Goal: Task Accomplishment & Management: Complete application form

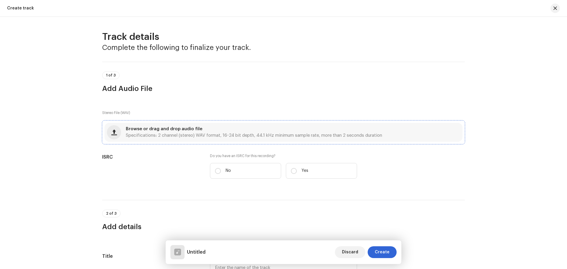
click at [229, 132] on div "Browse or drag and drop audio file Specifications: 2 channel (stereo) WAV forma…" at bounding box center [254, 132] width 256 height 11
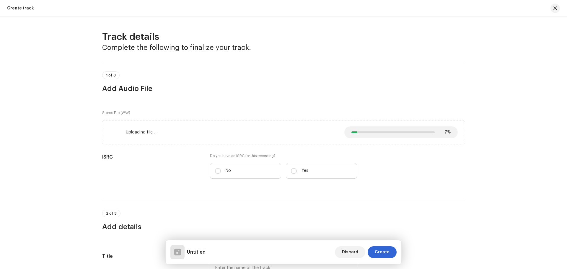
scroll to position [30, 0]
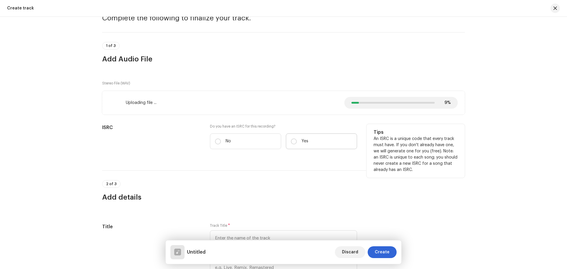
click at [301, 142] on p "Yes" at bounding box center [304, 141] width 7 height 6
click at [297, 142] on input "Yes" at bounding box center [294, 141] width 6 height 6
radio input "true"
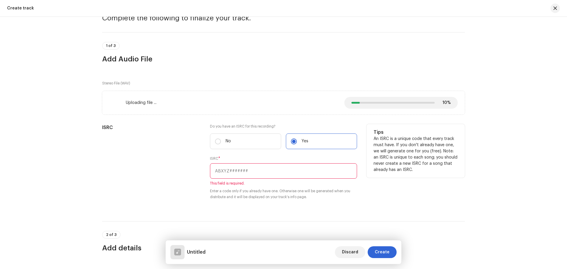
click at [239, 174] on input "text" at bounding box center [283, 170] width 147 height 15
paste input "INN202500902"
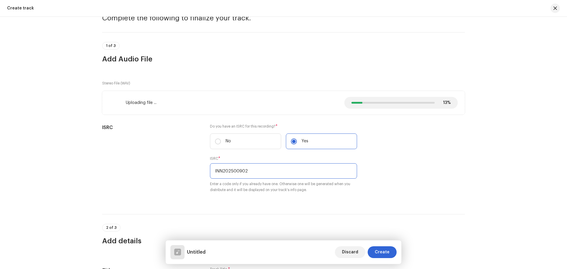
type input "INN202500902"
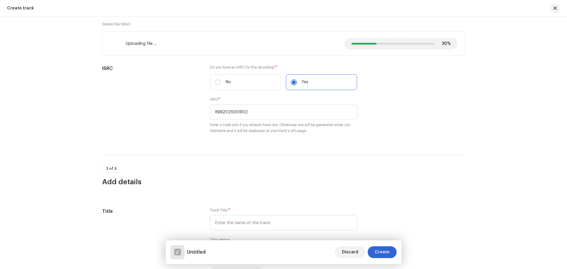
scroll to position [148, 0]
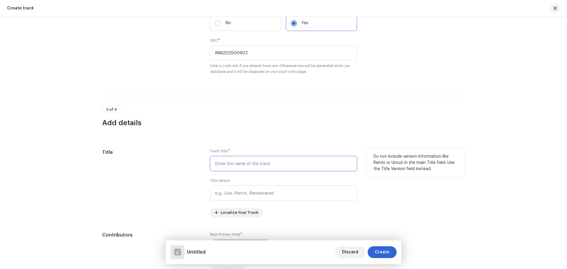
click at [252, 161] on input "text" at bounding box center [283, 163] width 147 height 15
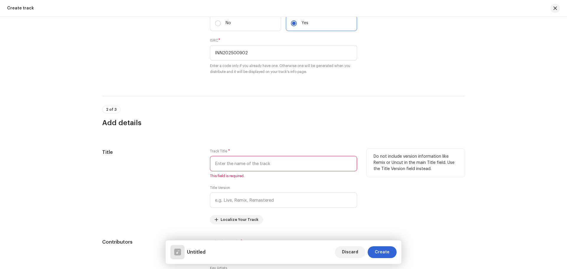
click at [247, 161] on input "text" at bounding box center [283, 163] width 147 height 15
paste input "Sasu Mor Karihaiya Dab Na"
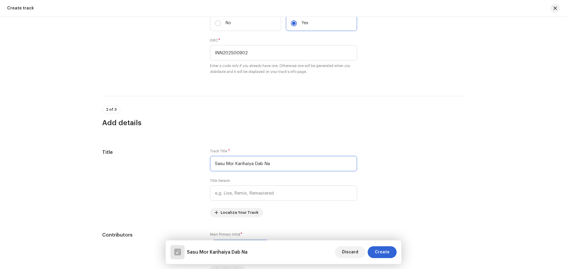
type input "Sasu Mor Karihaiya Dab Na"
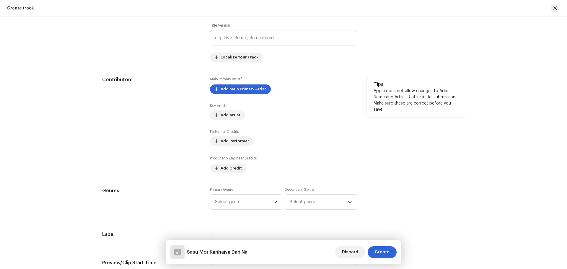
scroll to position [325, 0]
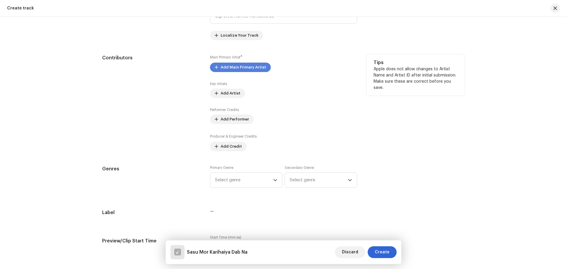
click at [234, 66] on span "Add Main Primary Artist" at bounding box center [243, 67] width 45 height 12
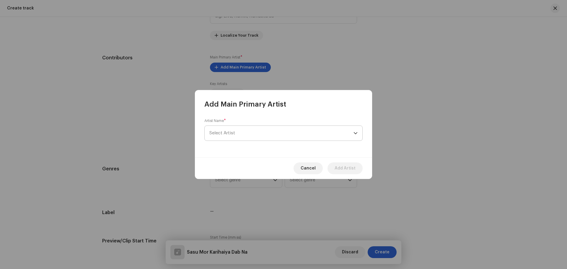
click at [238, 133] on span "Select Artist" at bounding box center [281, 133] width 144 height 15
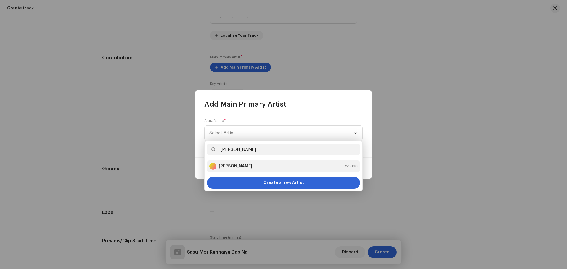
type input "[PERSON_NAME]"
click at [249, 164] on div "[PERSON_NAME] 725398" at bounding box center [283, 166] width 148 height 7
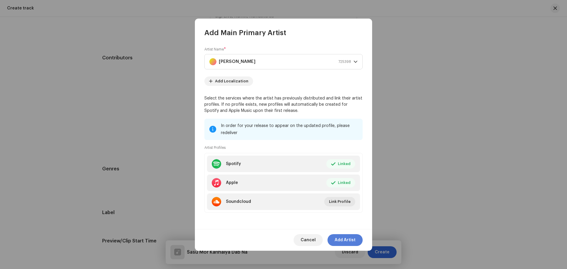
click at [345, 239] on span "Add Artist" at bounding box center [344, 240] width 21 height 12
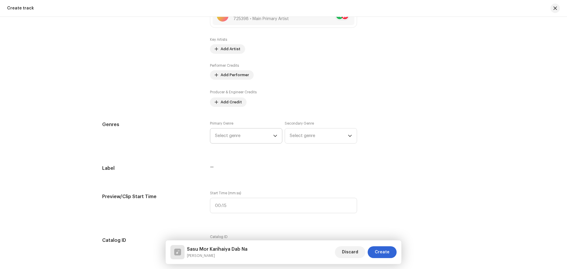
scroll to position [354, 0]
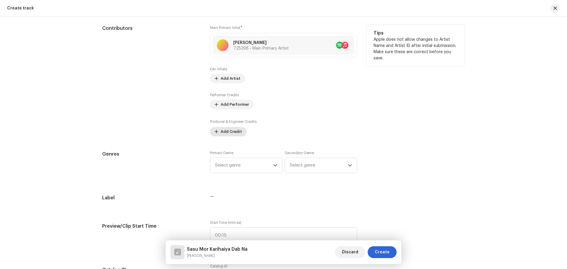
click at [236, 132] on span "Add Credit" at bounding box center [231, 132] width 21 height 12
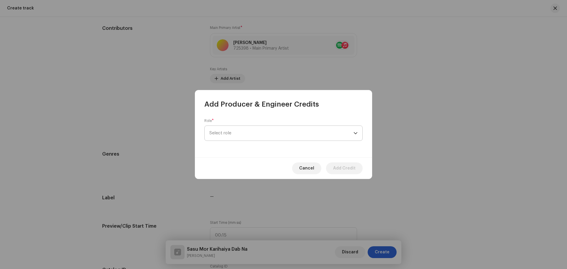
click at [233, 131] on span "Select role" at bounding box center [281, 133] width 144 height 15
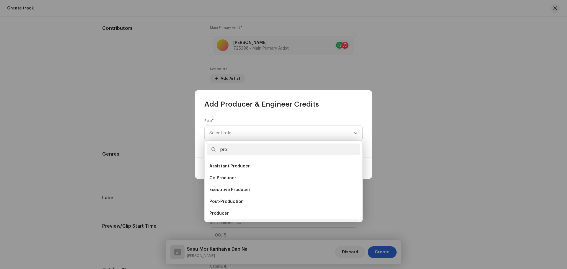
scroll to position [9, 0]
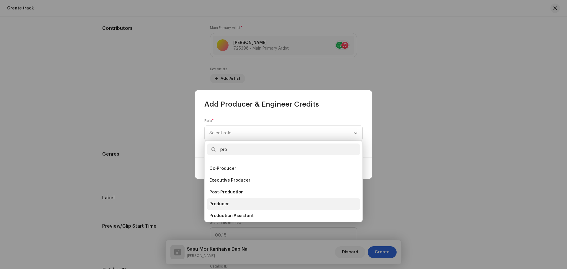
type input "pro"
click at [224, 204] on span "Producer" at bounding box center [218, 204] width 19 height 6
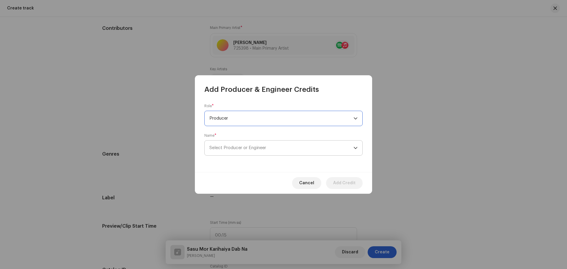
scroll to position [355, 0]
click at [239, 150] on span "Select Producer or Engineer" at bounding box center [237, 148] width 57 height 4
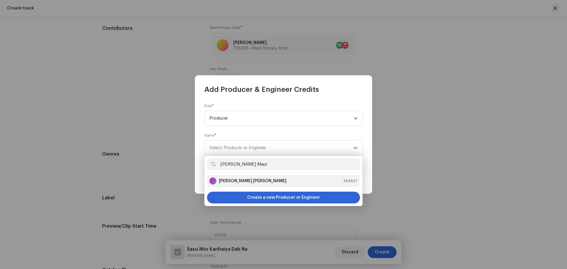
type input "[PERSON_NAME] Maur"
click at [245, 181] on strong "[PERSON_NAME] [PERSON_NAME]" at bounding box center [253, 181] width 68 height 6
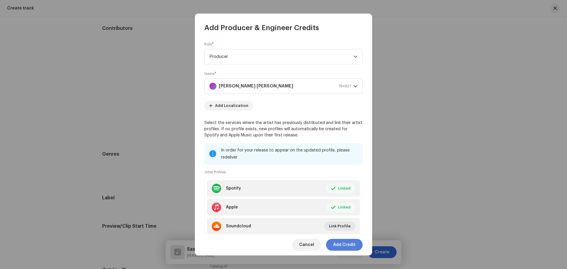
click at [336, 245] on span "Add Credit" at bounding box center [344, 245] width 22 height 12
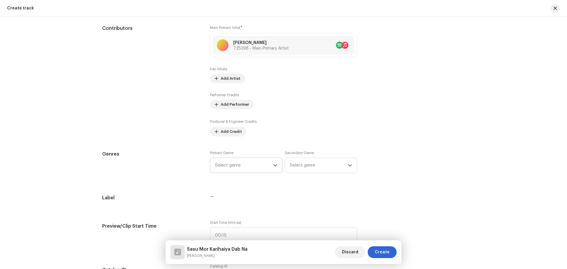
click at [239, 167] on div "Track details Complete the following to finalize your track. 1 of 3 Add Audio F…" at bounding box center [283, 266] width 381 height 1180
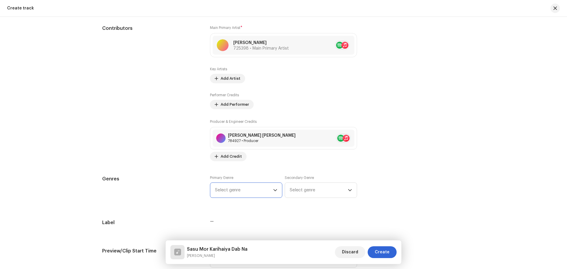
click at [240, 193] on span "Select genre" at bounding box center [244, 190] width 58 height 15
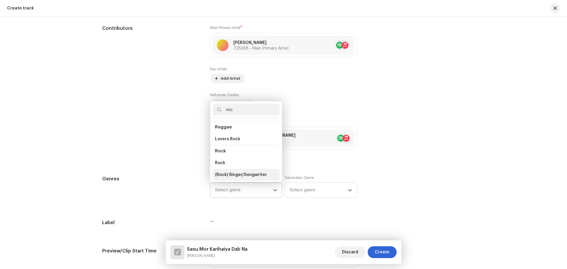
scroll to position [213, 0]
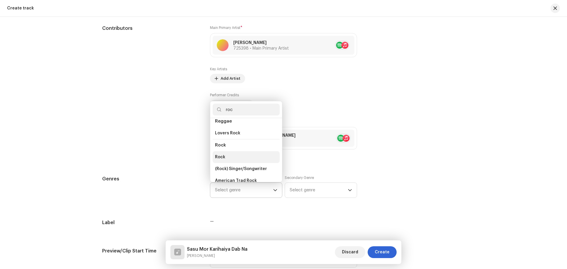
type input "roc"
click at [223, 154] on span "Rock" at bounding box center [220, 157] width 10 height 6
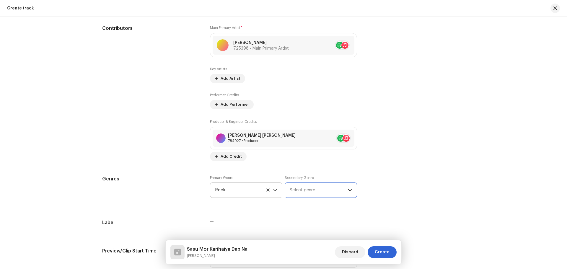
click at [306, 194] on span "Select genre" at bounding box center [319, 190] width 58 height 15
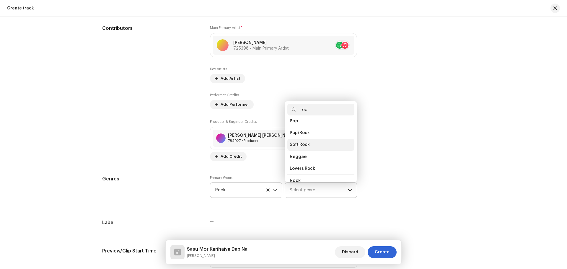
scroll to position [207, 0]
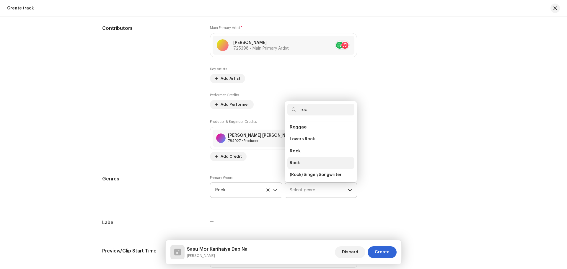
type input "roc"
click at [302, 158] on li "Rock" at bounding box center [320, 163] width 67 height 12
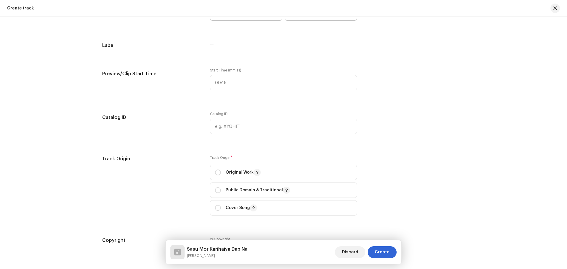
click at [230, 167] on span "Original Work" at bounding box center [283, 172] width 137 height 15
radio input "true"
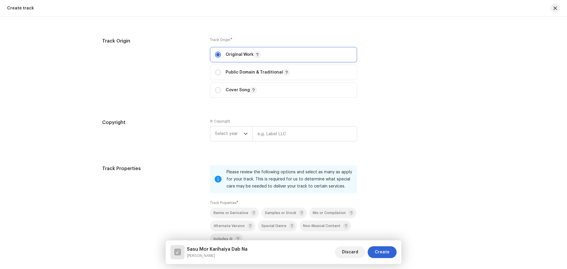
scroll to position [650, 0]
click at [227, 135] on span "Select year" at bounding box center [229, 133] width 29 height 15
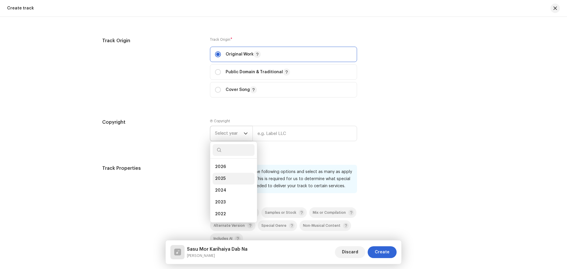
click at [225, 178] on li "2025" at bounding box center [234, 179] width 42 height 12
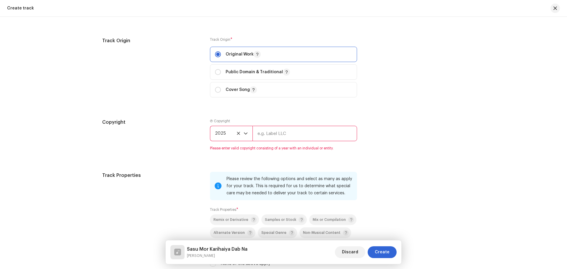
click at [276, 134] on input "text" at bounding box center [304, 133] width 104 height 15
type input "Nueva Era Digital Media Pvt. Ltd."
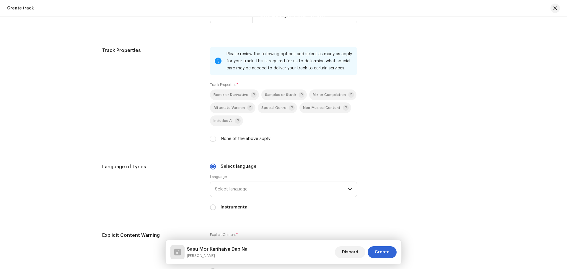
scroll to position [768, 0]
click at [211, 138] on input "None of the above apply" at bounding box center [213, 138] width 6 height 6
checkbox input "true"
click at [252, 190] on span "Select language" at bounding box center [281, 189] width 133 height 15
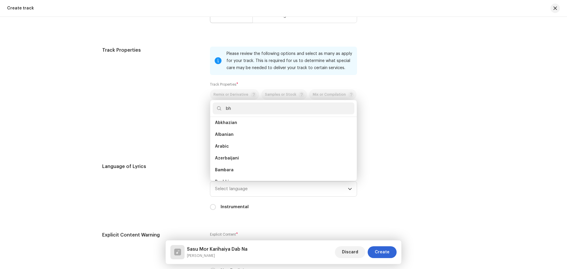
scroll to position [0, 0]
type input "bh"
click at [222, 137] on span "Bhojpuri" at bounding box center [223, 137] width 17 height 6
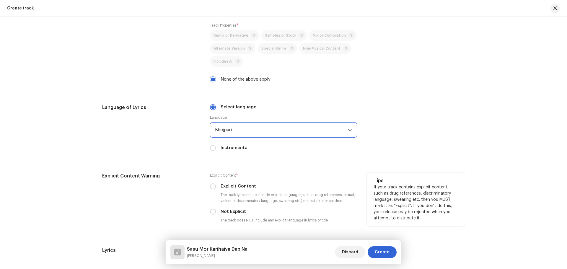
scroll to position [886, 0]
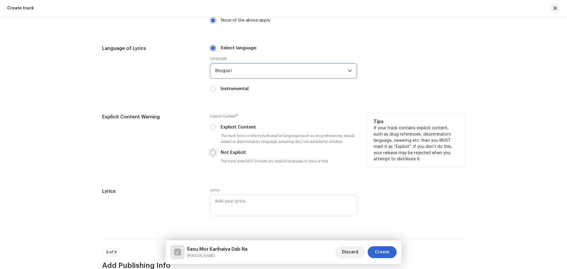
click at [211, 151] on input "Not Explicit" at bounding box center [213, 153] width 6 height 6
radio input "true"
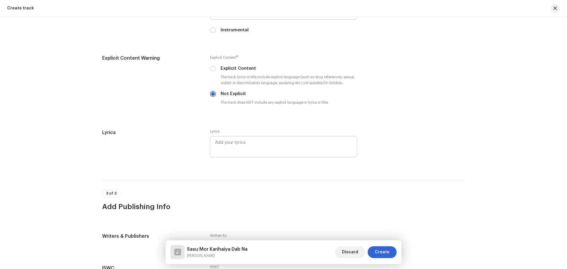
scroll to position [945, 0]
drag, startPoint x: 249, startPoint y: 141, endPoint x: 251, endPoint y: 144, distance: 3.4
click at [249, 141] on textarea at bounding box center [283, 146] width 147 height 21
type textarea "[PERSON_NAME]"
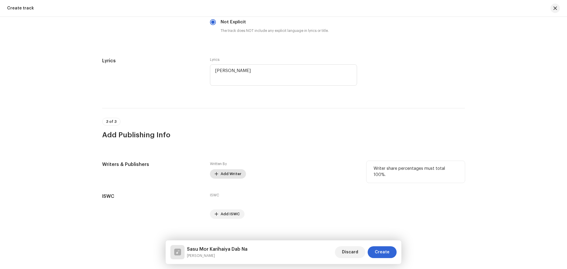
scroll to position [1023, 0]
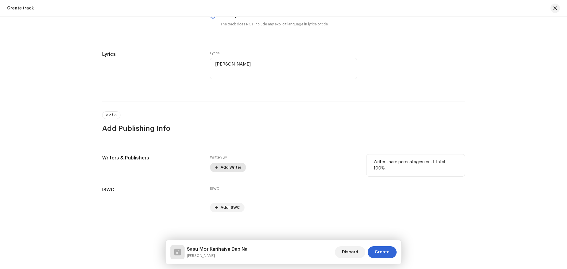
click at [224, 164] on span "Add Writer" at bounding box center [231, 167] width 21 height 12
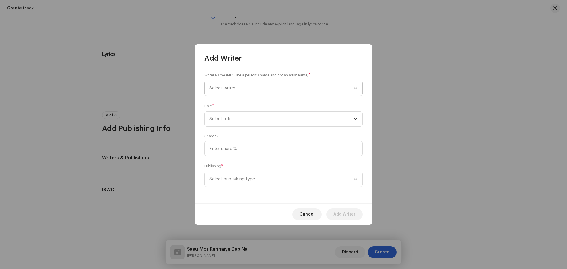
click at [242, 89] on span "Select writer" at bounding box center [281, 88] width 144 height 15
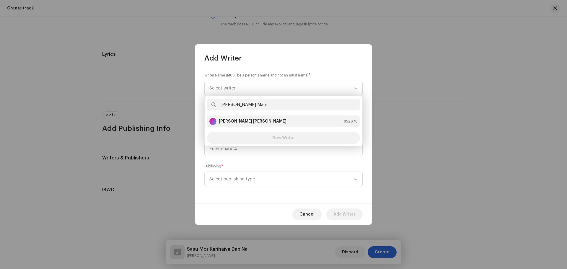
type input "[PERSON_NAME] Maur"
click at [251, 121] on strong "[PERSON_NAME] [PERSON_NAME]" at bounding box center [253, 121] width 68 height 6
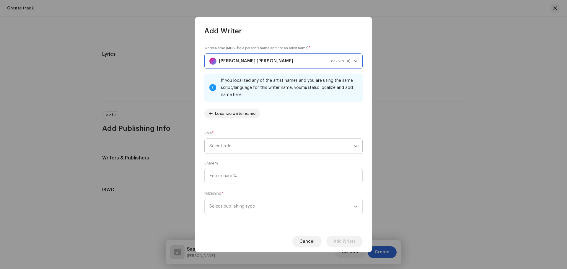
click at [235, 146] on span "Select role" at bounding box center [281, 146] width 144 height 15
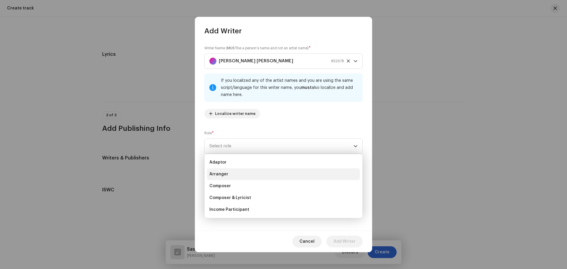
click at [226, 175] on span "Arranger" at bounding box center [218, 174] width 19 height 6
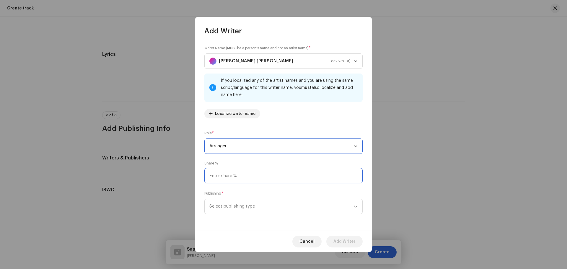
click at [230, 174] on input at bounding box center [283, 175] width 158 height 15
type input "50.00"
drag, startPoint x: 238, startPoint y: 196, endPoint x: 237, endPoint y: 205, distance: 8.6
click at [238, 197] on div "Publishing * Select publishing type" at bounding box center [283, 202] width 158 height 24
click at [237, 207] on span "Select publishing type" at bounding box center [281, 206] width 144 height 15
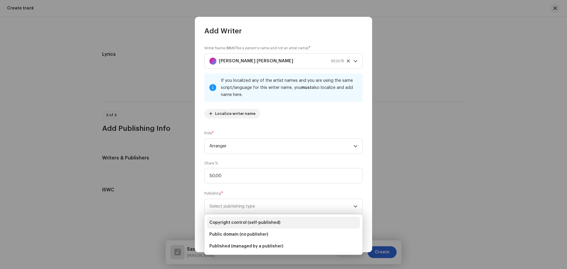
click at [233, 222] on span "Copyright control (self-published)" at bounding box center [244, 223] width 71 height 6
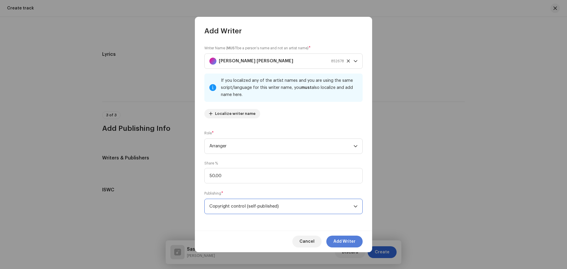
click at [339, 241] on span "Add Writer" at bounding box center [344, 242] width 22 height 12
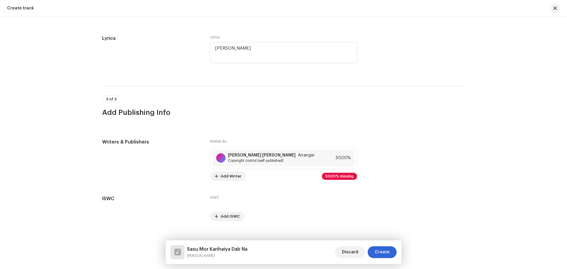
scroll to position [1048, 0]
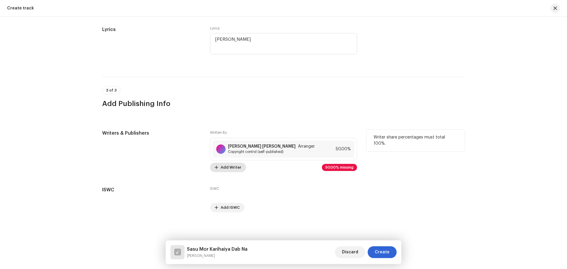
click at [231, 168] on span "Add Writer" at bounding box center [231, 167] width 21 height 12
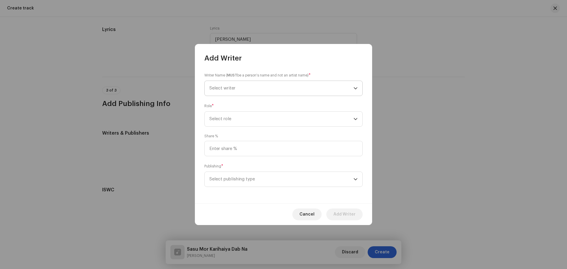
click at [244, 87] on span "Select writer" at bounding box center [281, 88] width 144 height 15
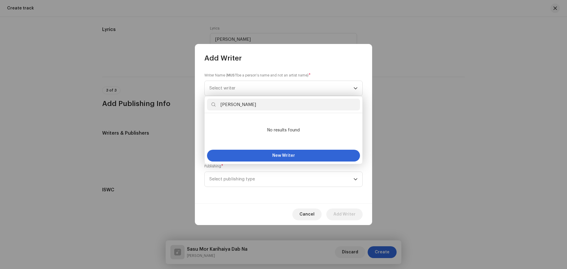
drag, startPoint x: 257, startPoint y: 104, endPoint x: 219, endPoint y: 106, distance: 37.3
click at [219, 106] on input "[PERSON_NAME]" at bounding box center [283, 105] width 153 height 12
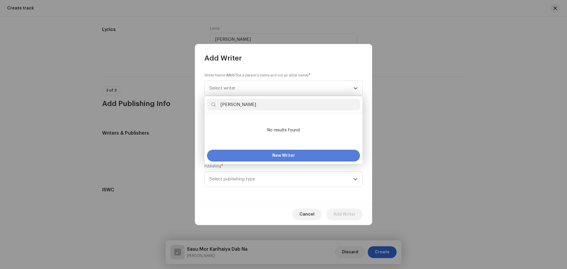
type input "[PERSON_NAME]"
click at [291, 155] on span "New Writer" at bounding box center [283, 156] width 23 height 4
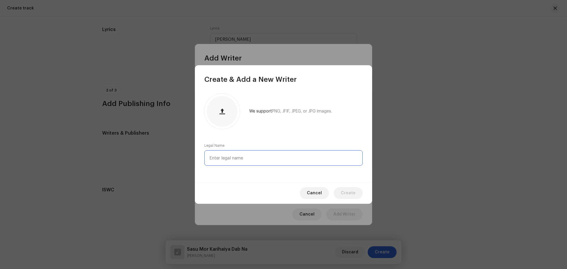
click at [236, 159] on input "text" at bounding box center [283, 157] width 158 height 15
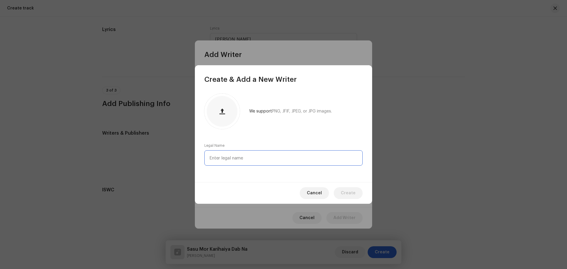
paste input "[PERSON_NAME]"
type input "[PERSON_NAME]"
click at [347, 193] on span "Create" at bounding box center [348, 193] width 15 height 12
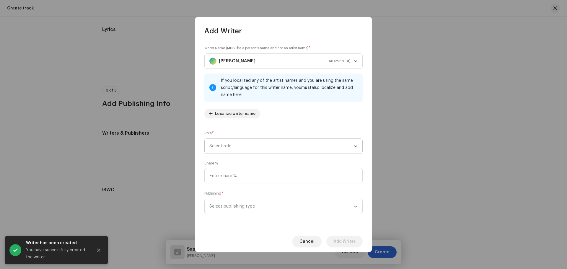
click at [240, 146] on span "Select role" at bounding box center [281, 146] width 144 height 15
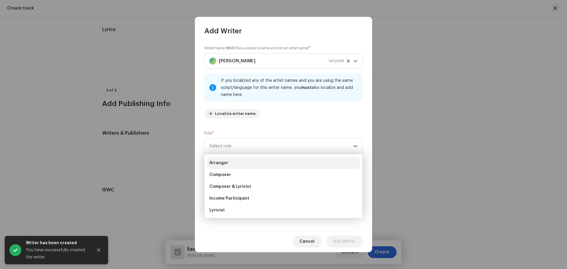
scroll to position [30, 0]
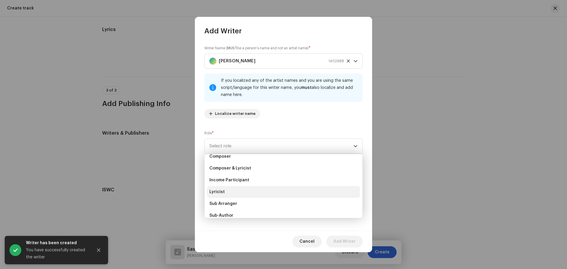
click at [226, 191] on li "Lyricist" at bounding box center [283, 192] width 153 height 12
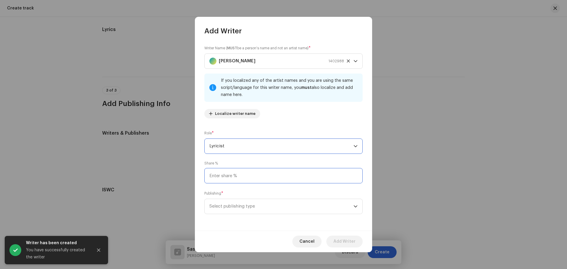
click at [229, 169] on input at bounding box center [283, 175] width 158 height 15
type input "25.00"
click at [257, 206] on span "Select publishing type" at bounding box center [281, 206] width 144 height 15
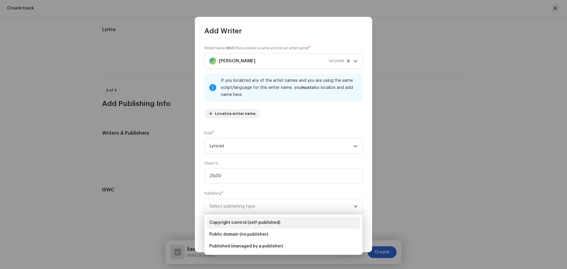
click at [249, 223] on span "Copyright control (self-published)" at bounding box center [244, 223] width 71 height 6
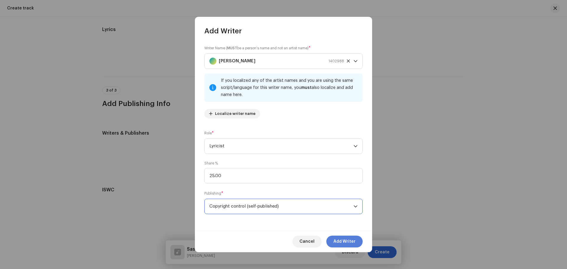
click at [339, 240] on span "Add Writer" at bounding box center [344, 242] width 22 height 12
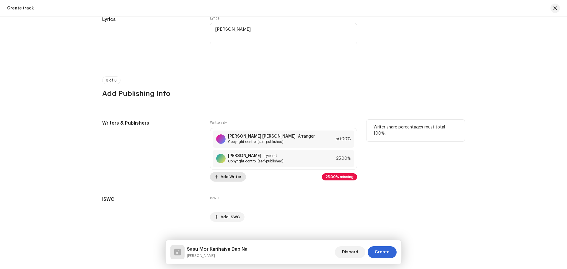
scroll to position [1067, 0]
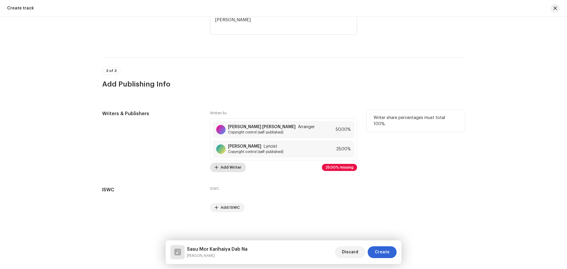
click at [230, 169] on span "Add Writer" at bounding box center [231, 167] width 21 height 12
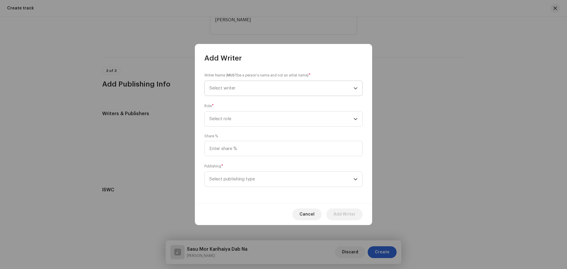
click at [231, 89] on span "Select writer" at bounding box center [222, 88] width 26 height 4
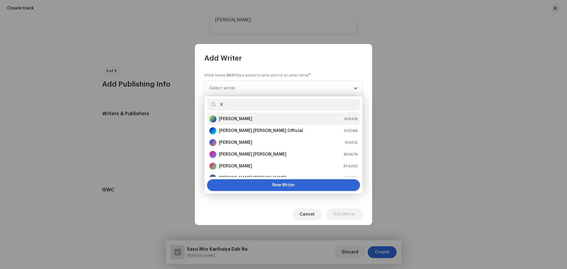
scroll to position [0, 0]
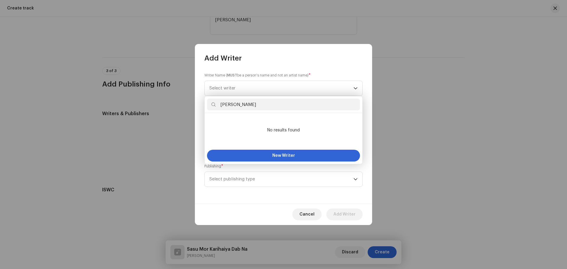
drag, startPoint x: 243, startPoint y: 103, endPoint x: 220, endPoint y: 109, distance: 24.4
click at [220, 109] on input "[PERSON_NAME]" at bounding box center [283, 105] width 153 height 12
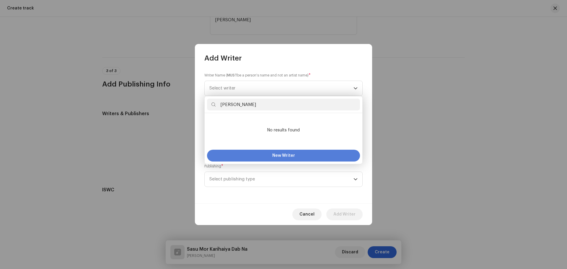
type input "[PERSON_NAME]"
click at [275, 153] on button "New Writer" at bounding box center [283, 156] width 153 height 12
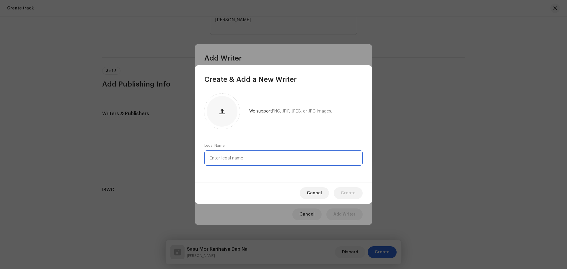
click at [230, 160] on input "text" at bounding box center [283, 157] width 158 height 15
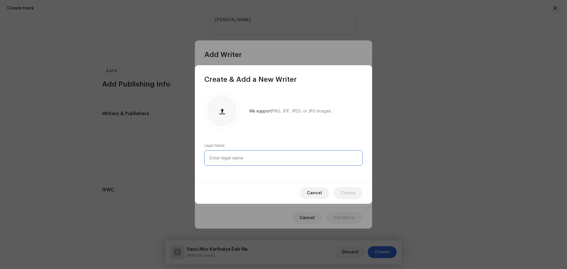
paste input "[PERSON_NAME]"
type input "[PERSON_NAME]"
click at [351, 191] on span "Create" at bounding box center [348, 193] width 15 height 12
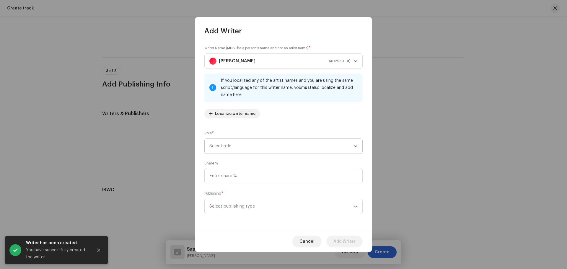
click at [231, 148] on span "Select role" at bounding box center [281, 146] width 144 height 15
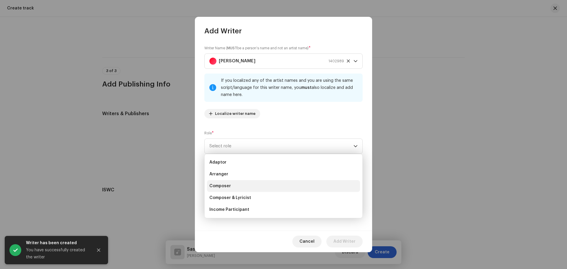
click at [228, 187] on span "Composer" at bounding box center [220, 186] width 22 height 6
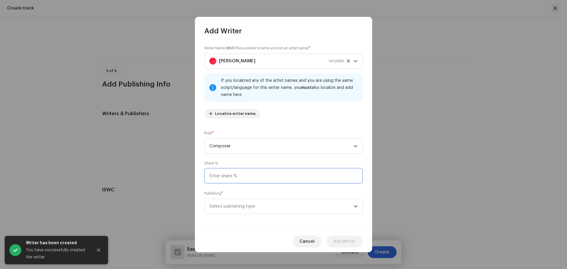
click at [238, 172] on input at bounding box center [283, 175] width 158 height 15
type input "25.00"
click at [252, 210] on span "Select publishing type" at bounding box center [281, 206] width 144 height 15
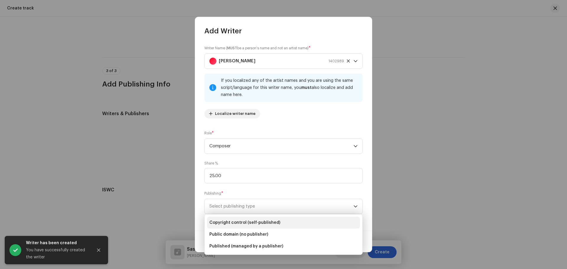
click at [247, 221] on span "Copyright control (self-published)" at bounding box center [244, 223] width 71 height 6
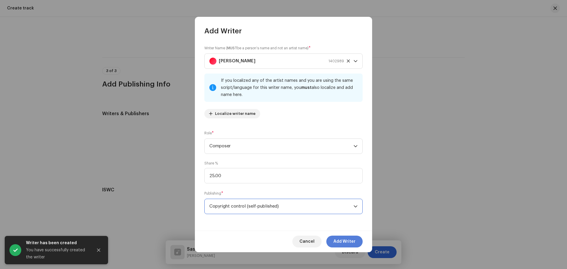
click at [351, 239] on span "Add Writer" at bounding box center [344, 242] width 22 height 12
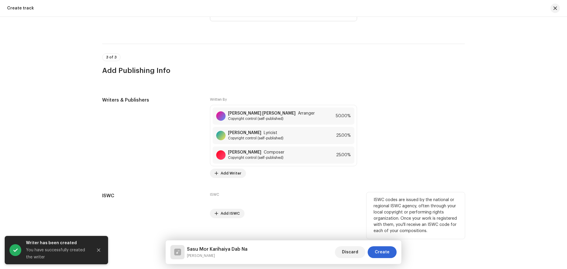
scroll to position [1087, 0]
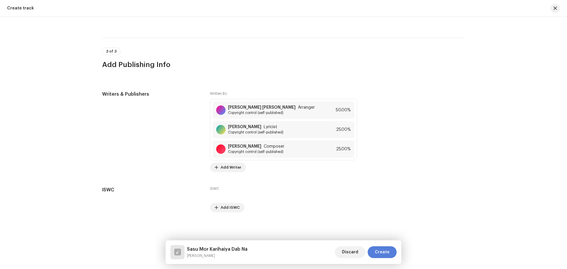
click at [384, 253] on span "Create" at bounding box center [382, 252] width 15 height 12
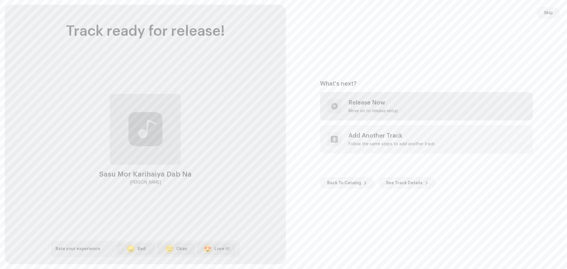
click at [362, 105] on div "Release Now" at bounding box center [373, 102] width 50 height 7
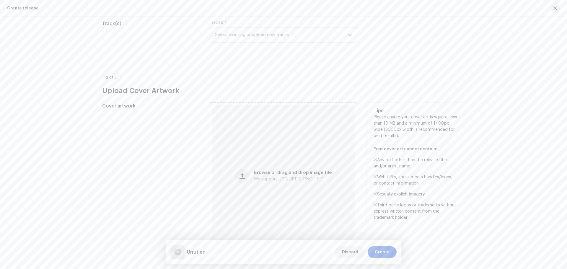
scroll to position [89, 0]
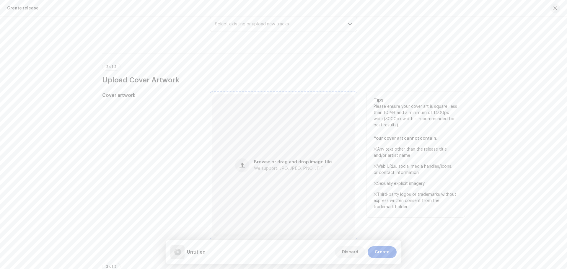
click at [292, 169] on span "We support: JPG, JPEG, PNG, JFIF" at bounding box center [288, 168] width 69 height 4
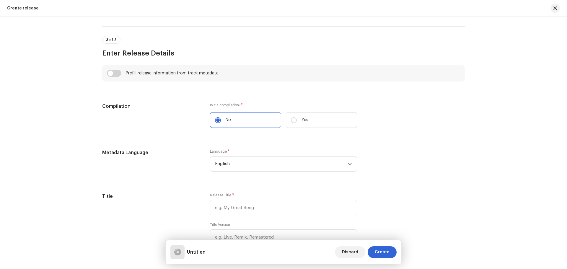
scroll to position [413, 0]
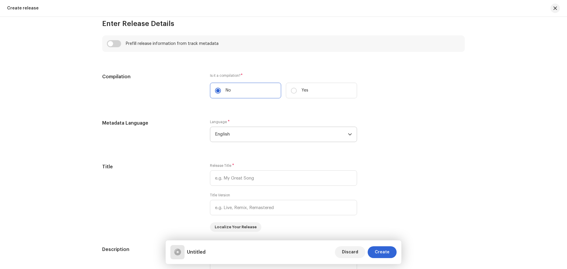
click at [253, 136] on span "English" at bounding box center [281, 134] width 133 height 15
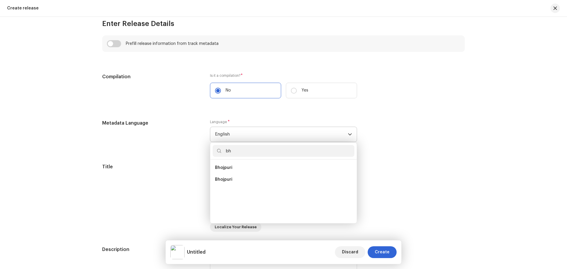
scroll to position [0, 0]
type input "bh"
click at [234, 166] on li "Bhojpuri" at bounding box center [284, 168] width 142 height 12
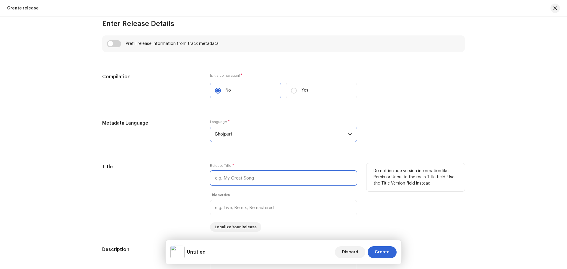
click at [234, 177] on input "text" at bounding box center [283, 177] width 147 height 15
paste input "[PERSON_NAME]"
click at [424, 210] on div "Do not include version information like Remix or Uncut in the main Title field.…" at bounding box center [415, 197] width 98 height 68
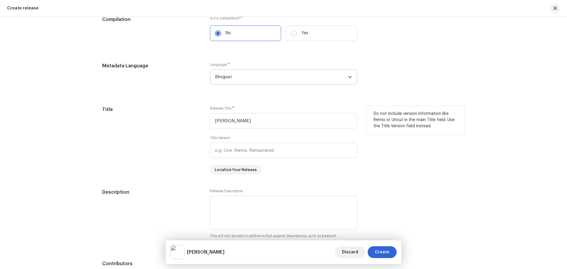
scroll to position [472, 0]
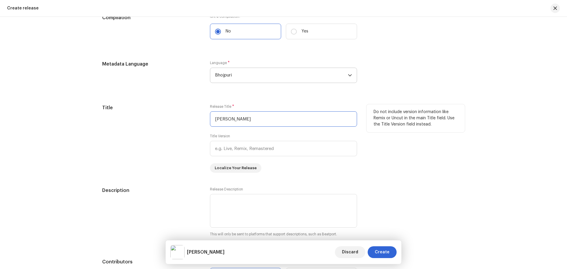
drag, startPoint x: 249, startPoint y: 116, endPoint x: 153, endPoint y: 114, distance: 96.3
click at [161, 114] on div "Title Release Title * [PERSON_NAME] Title Version Localize Your Release Do not …" at bounding box center [283, 138] width 363 height 68
paste input "Sasu Mor Karihaiya Dab Na"
type input "Sasu Mor Karihaiya Dab Na"
click at [414, 165] on div "Do not include version information like Remix or Uncut in the main Title field.…" at bounding box center [415, 138] width 98 height 68
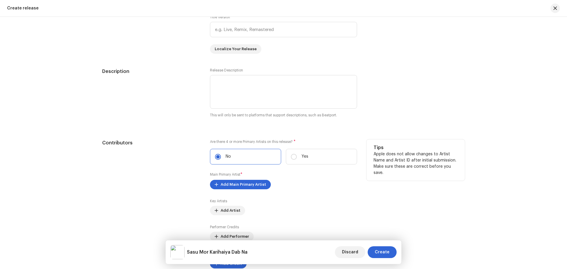
scroll to position [620, 0]
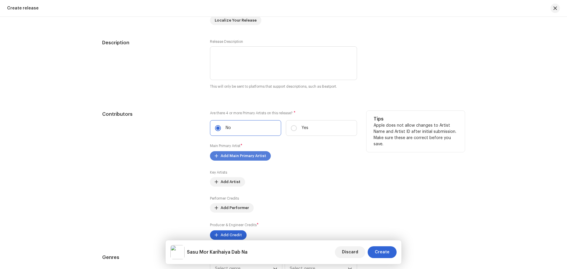
click at [236, 154] on span "Add Main Primary Artist" at bounding box center [243, 156] width 45 height 12
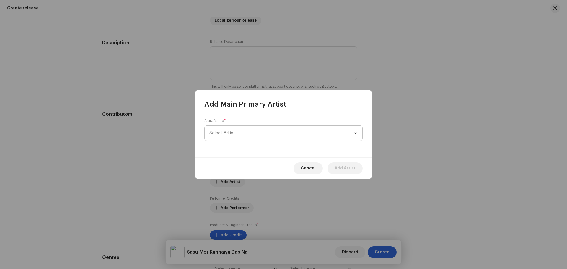
click at [238, 134] on span "Select Artist" at bounding box center [281, 133] width 144 height 15
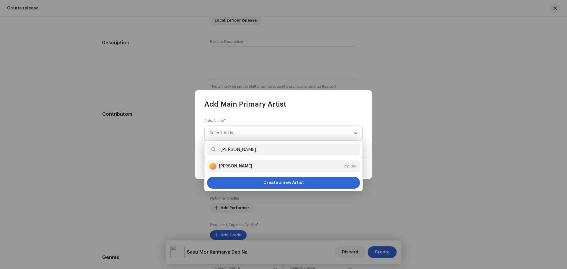
type input "[PERSON_NAME]"
click at [257, 165] on div "[PERSON_NAME] 725398" at bounding box center [283, 166] width 148 height 7
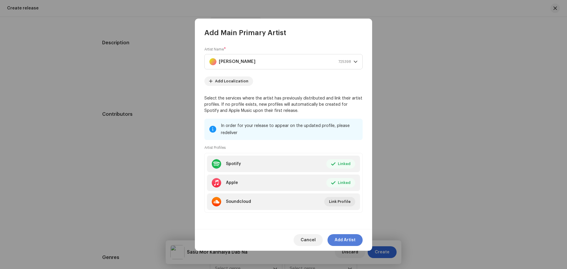
click at [349, 239] on span "Add Artist" at bounding box center [344, 240] width 21 height 12
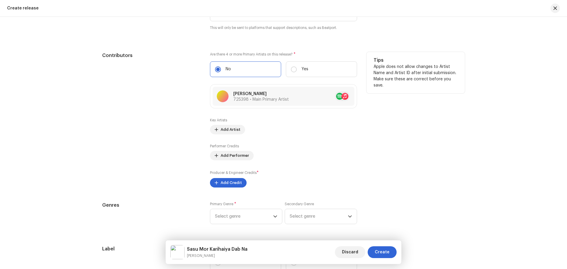
scroll to position [679, 0]
click at [235, 184] on span "Add Credit" at bounding box center [231, 183] width 21 height 12
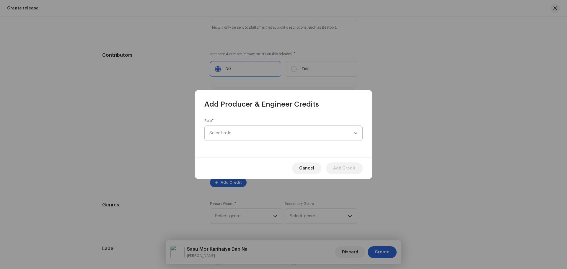
click at [237, 131] on span "Select role" at bounding box center [281, 133] width 144 height 15
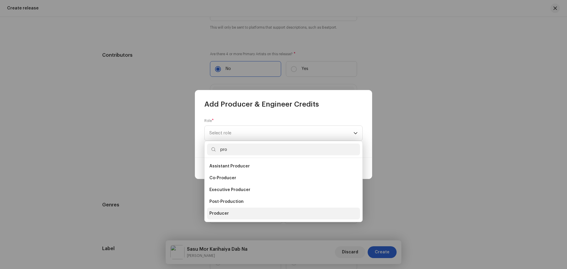
type input "pro"
click at [224, 211] on span "Producer" at bounding box center [218, 213] width 19 height 6
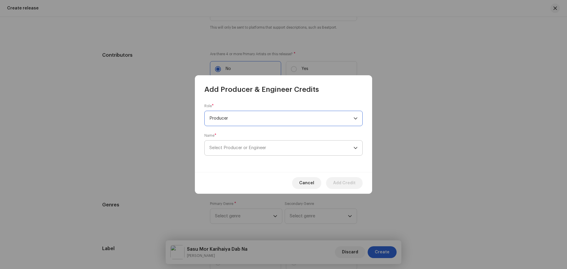
click at [240, 151] on span "Select Producer or Engineer" at bounding box center [281, 148] width 144 height 15
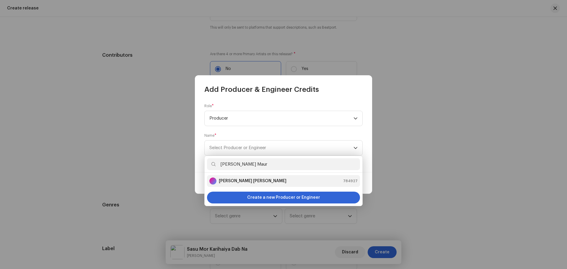
type input "[PERSON_NAME] Maur"
click at [268, 182] on div "[PERSON_NAME] [PERSON_NAME] 784927" at bounding box center [283, 180] width 148 height 7
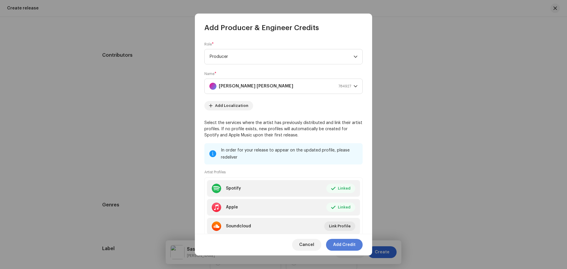
click at [343, 243] on span "Add Credit" at bounding box center [344, 245] width 22 height 12
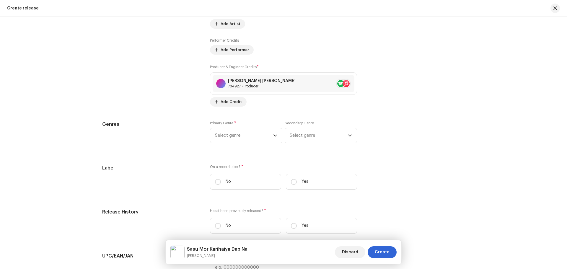
scroll to position [797, 0]
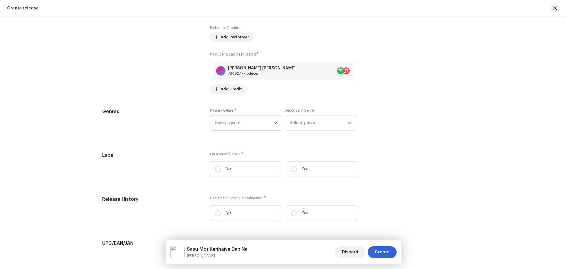
click at [234, 121] on span "Select genre" at bounding box center [244, 122] width 58 height 15
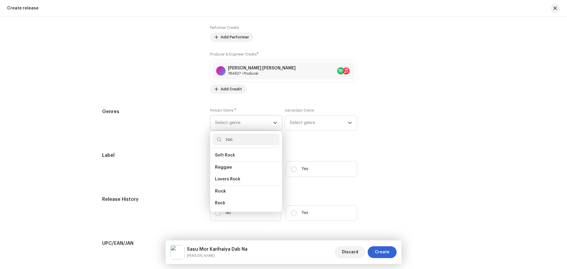
scroll to position [207, 0]
type input "roc"
click at [227, 190] on li "Rock" at bounding box center [246, 193] width 67 height 12
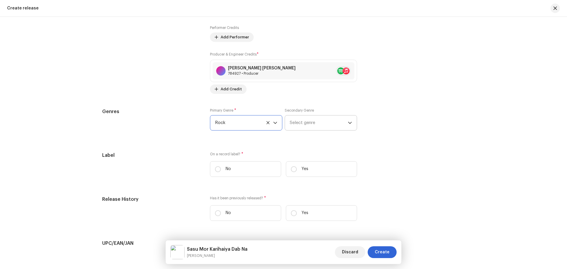
click at [294, 123] on span "Select genre" at bounding box center [319, 122] width 58 height 15
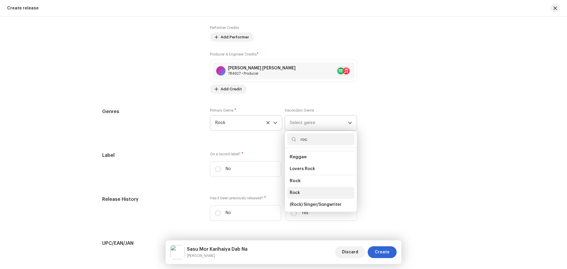
type input "roc"
click at [295, 190] on span "Rock" at bounding box center [295, 193] width 10 height 6
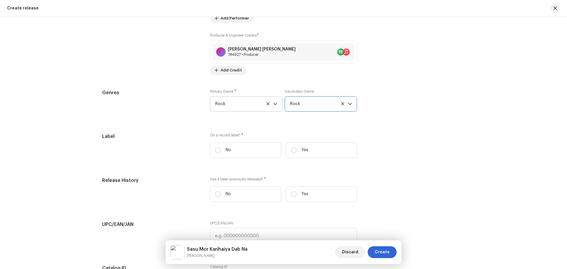
scroll to position [827, 0]
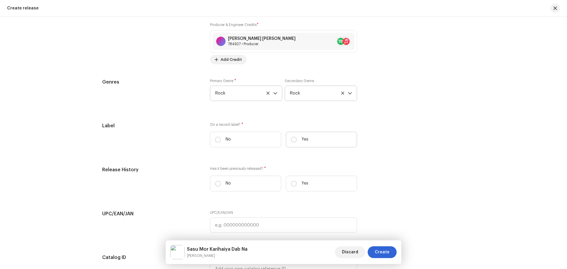
click at [298, 139] on label "Yes" at bounding box center [321, 140] width 71 height 16
click at [297, 139] on input "Yes" at bounding box center [294, 140] width 6 height 6
radio input "true"
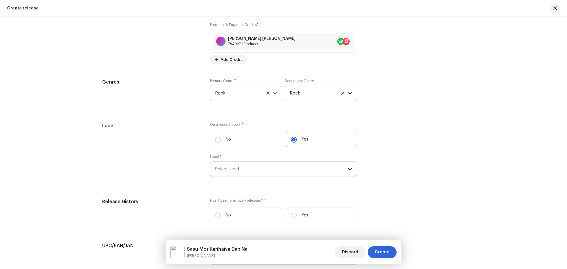
click at [252, 169] on span "Select label" at bounding box center [281, 169] width 133 height 15
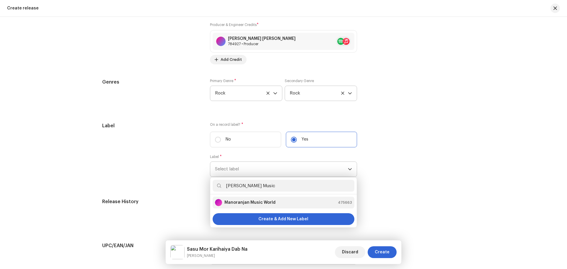
type input "[PERSON_NAME] Music"
click at [241, 202] on strong "Manoranjan Music World" at bounding box center [249, 203] width 51 height 6
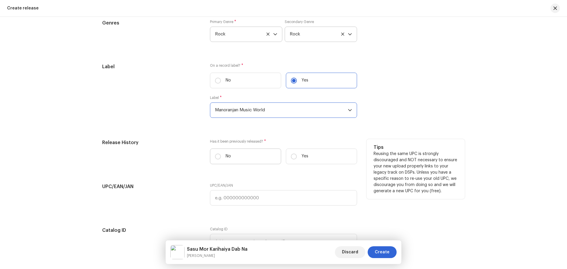
click at [245, 156] on label "No" at bounding box center [245, 156] width 71 height 16
click at [221, 156] on input "No" at bounding box center [218, 157] width 6 height 6
radio input "true"
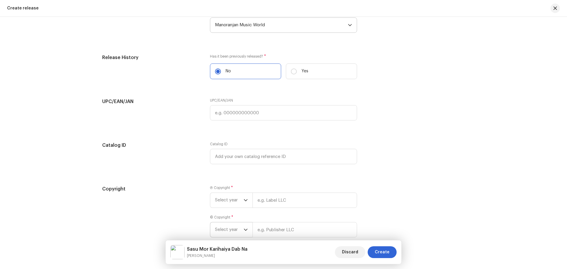
scroll to position [1003, 0]
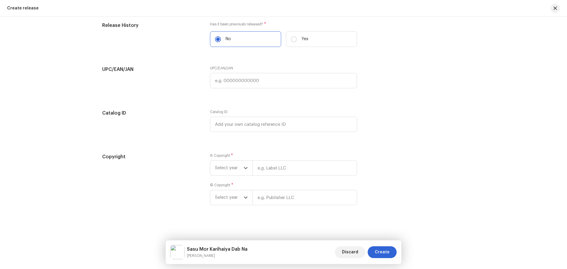
click at [229, 160] on div "Ⓟ Copyright * Select year" at bounding box center [283, 164] width 147 height 22
click at [229, 163] on span "Select year" at bounding box center [229, 168] width 29 height 15
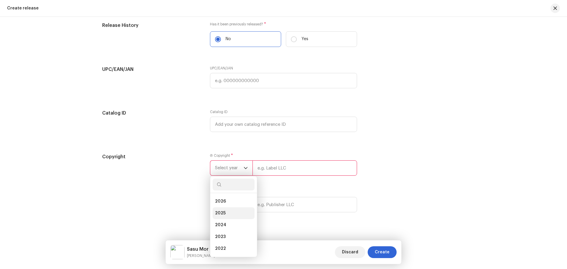
click at [226, 210] on li "2025" at bounding box center [234, 213] width 42 height 12
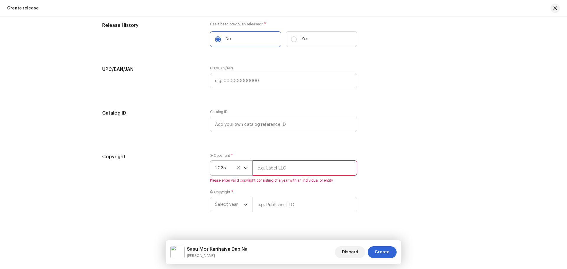
click at [263, 169] on input "text" at bounding box center [304, 167] width 104 height 15
type input "Nueva Era Digital Media Pvt. Ltd."
click at [223, 201] on span "Select year" at bounding box center [229, 204] width 29 height 15
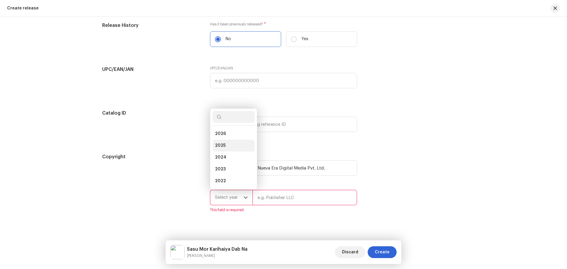
click at [226, 146] on li "2025" at bounding box center [234, 146] width 42 height 12
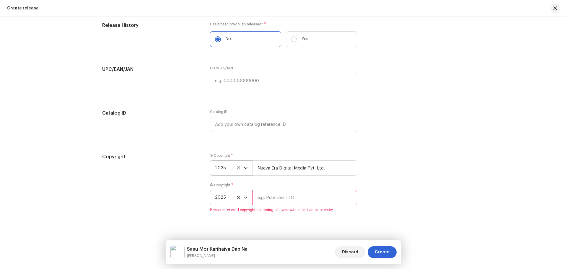
click at [274, 192] on input "text" at bounding box center [304, 197] width 104 height 15
type input "Manoranjan Music World"
click at [389, 202] on div "Copyright Ⓟ Copyright * 2025 Nueva Era Digital Media Pvt. Ltd. © Copyright * 20…" at bounding box center [283, 186] width 363 height 66
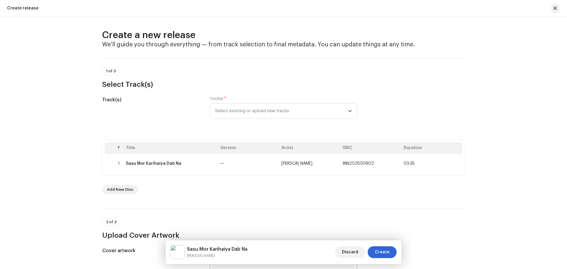
scroll to position [0, 0]
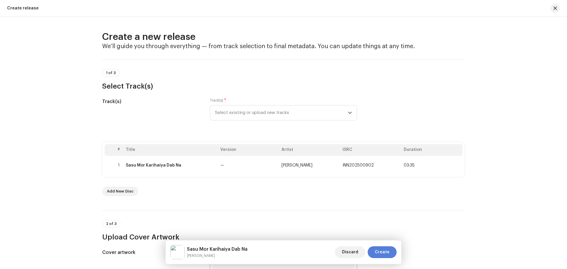
click at [381, 250] on span "Create" at bounding box center [382, 252] width 15 height 12
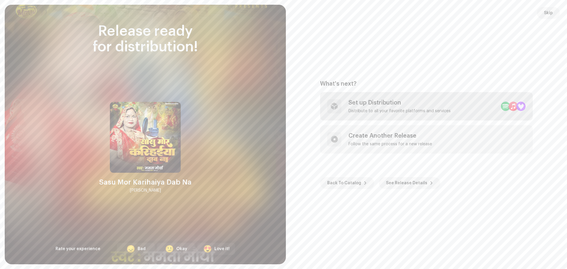
click at [385, 107] on div "Set up Distribution Distribute to all your favorite platforms and services" at bounding box center [399, 106] width 102 height 14
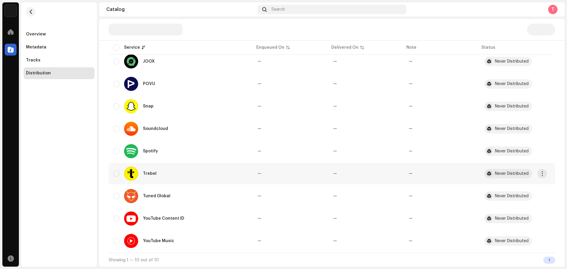
scroll to position [108, 0]
click at [71, 203] on div "Overview Metadata Tracks Distribution" at bounding box center [59, 134] width 76 height 264
click at [117, 219] on input "checkbox" at bounding box center [116, 218] width 6 height 6
checkbox input "true"
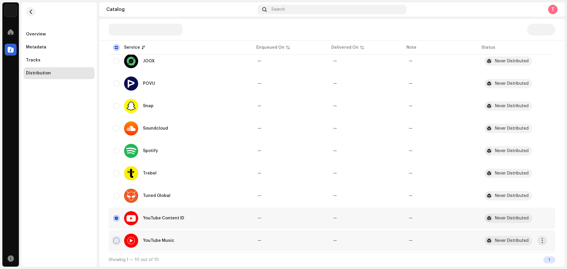
click at [118, 241] on input "Row Unselected" at bounding box center [116, 241] width 6 height 6
checkbox input "true"
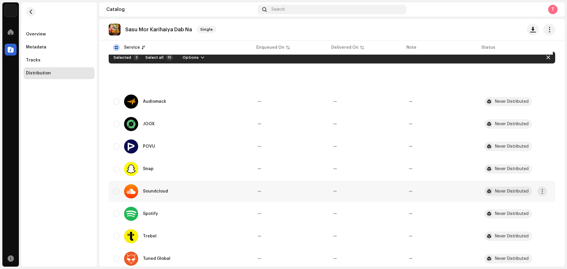
scroll to position [0, 0]
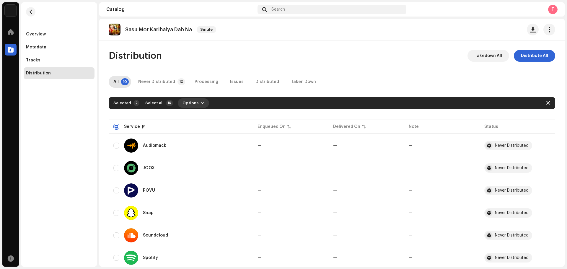
click at [201, 102] on span "button" at bounding box center [203, 103] width 4 height 5
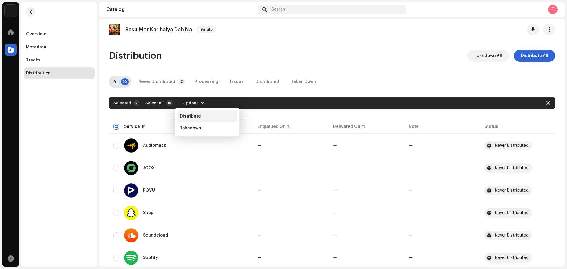
click at [200, 115] on div "Distribute" at bounding box center [207, 116] width 55 height 5
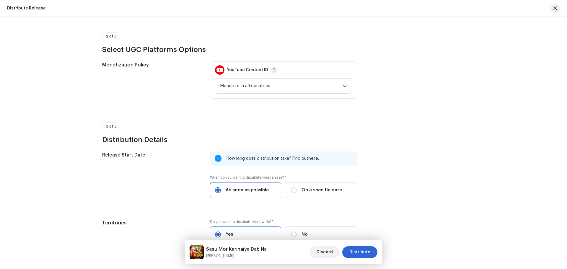
scroll to position [181, 0]
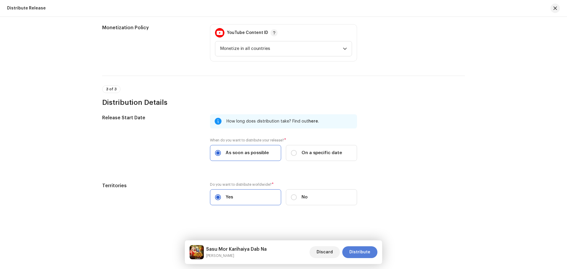
click at [356, 256] on span "Distribute" at bounding box center [359, 252] width 21 height 12
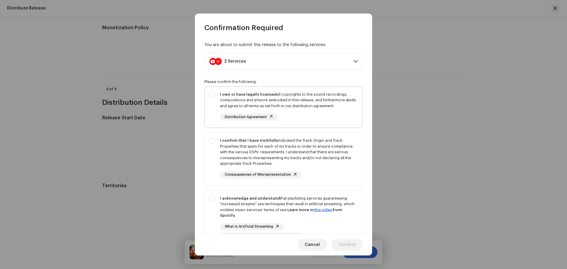
click at [209, 115] on div "I own or have legally licensed all copyrights to the sound recordings, composit…" at bounding box center [284, 106] width 158 height 39
checkbox input "true"
click at [210, 147] on div "I confirm that I have truthfully indicated the Track Origin and Track Propertie…" at bounding box center [284, 158] width 158 height 50
checkbox input "true"
click at [215, 206] on div "I acknowledge and understand that playlisting services guaranteeing "increased …" at bounding box center [284, 218] width 158 height 54
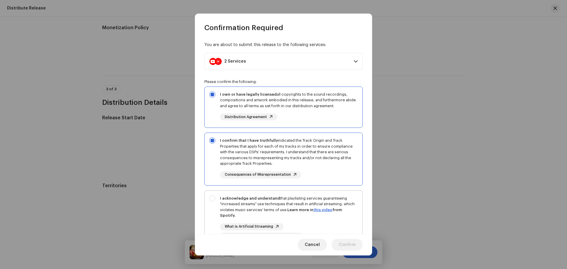
checkbox input "true"
click at [352, 242] on span "Confirm" at bounding box center [347, 245] width 17 height 12
